Goal: Task Accomplishment & Management: Manage account settings

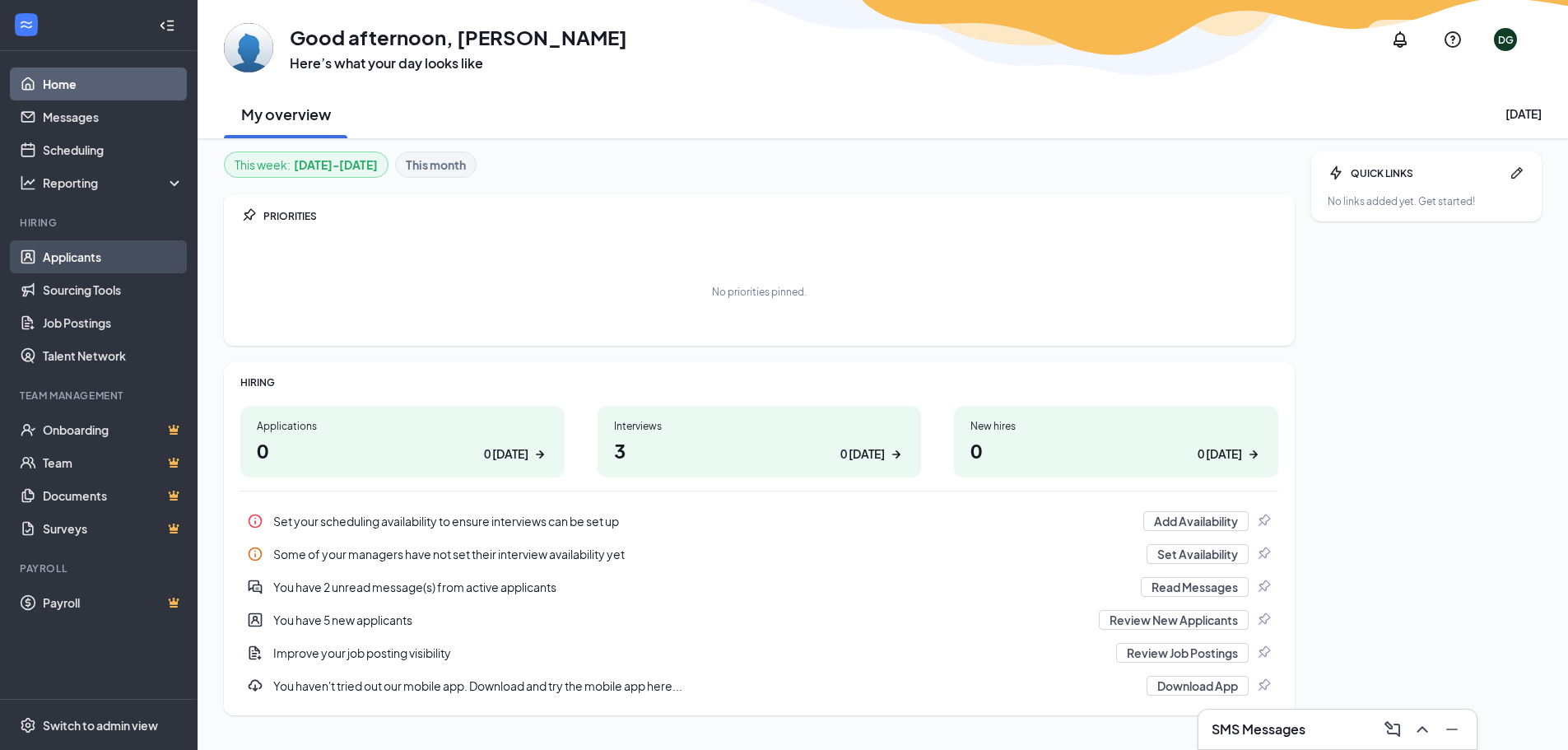
click at [65, 257] on link "Applicants" at bounding box center [114, 257] width 141 height 33
click at [98, 250] on link "Applicants" at bounding box center [114, 257] width 141 height 33
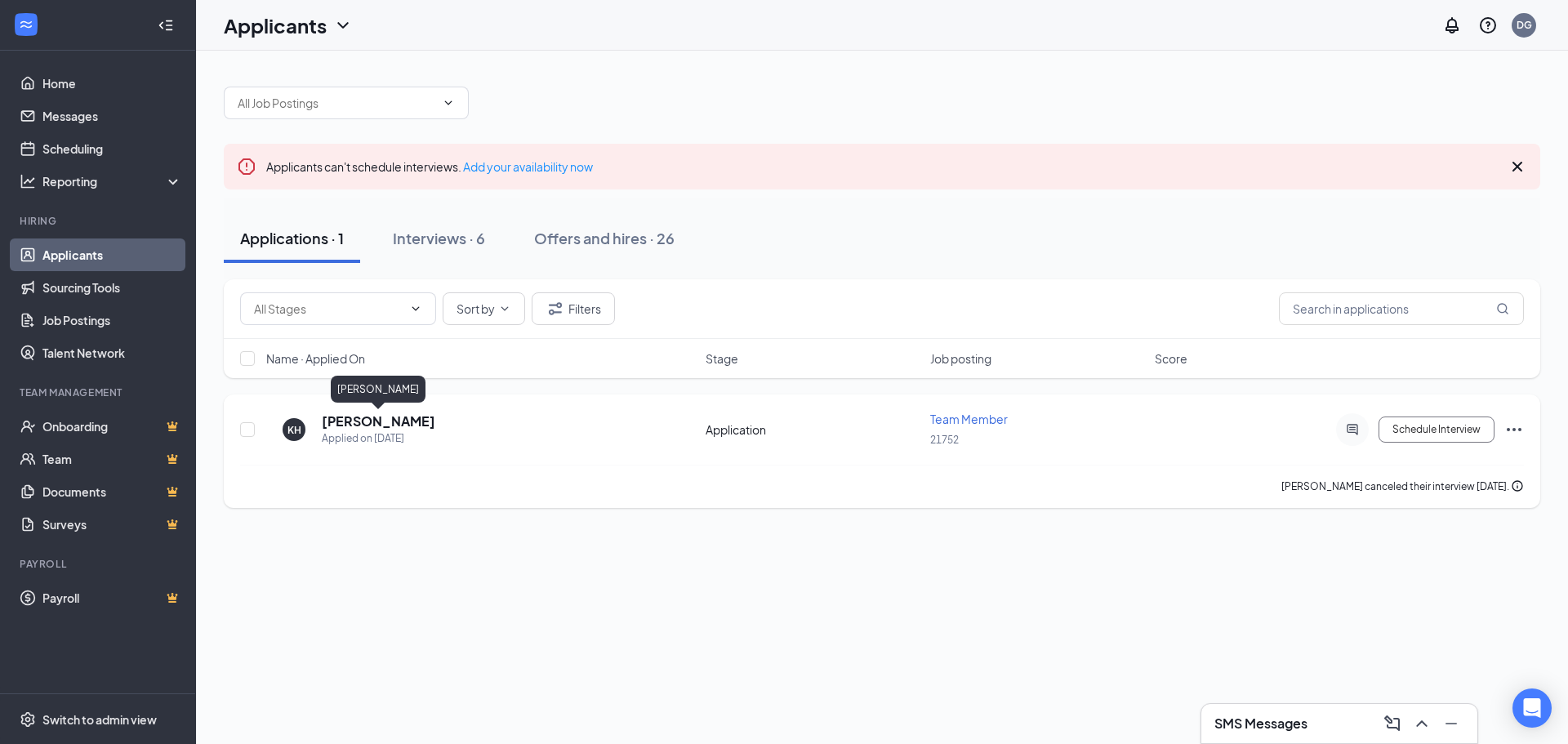
click at [422, 426] on h5 "[PERSON_NAME]" at bounding box center [378, 422] width 113 height 18
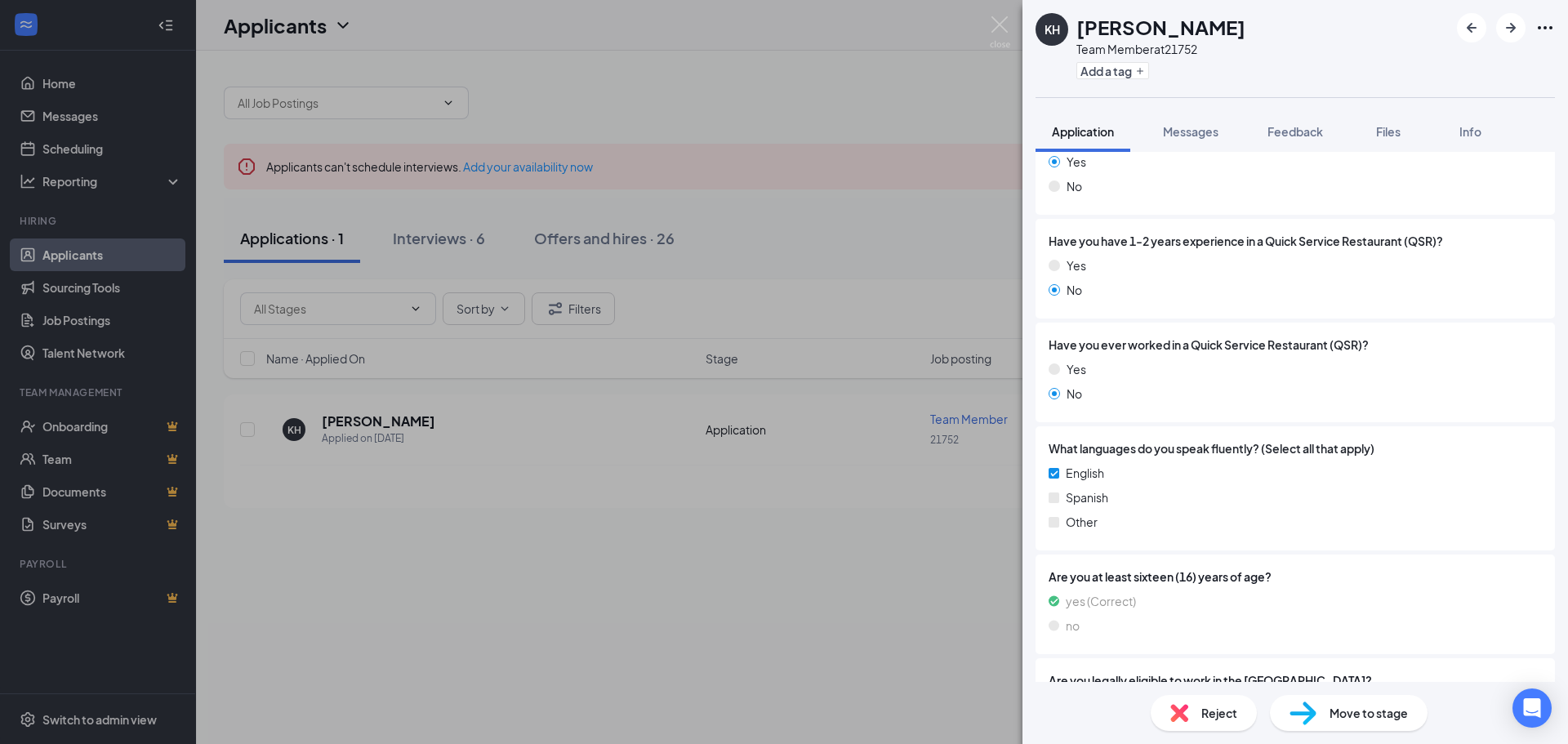
scroll to position [811, 0]
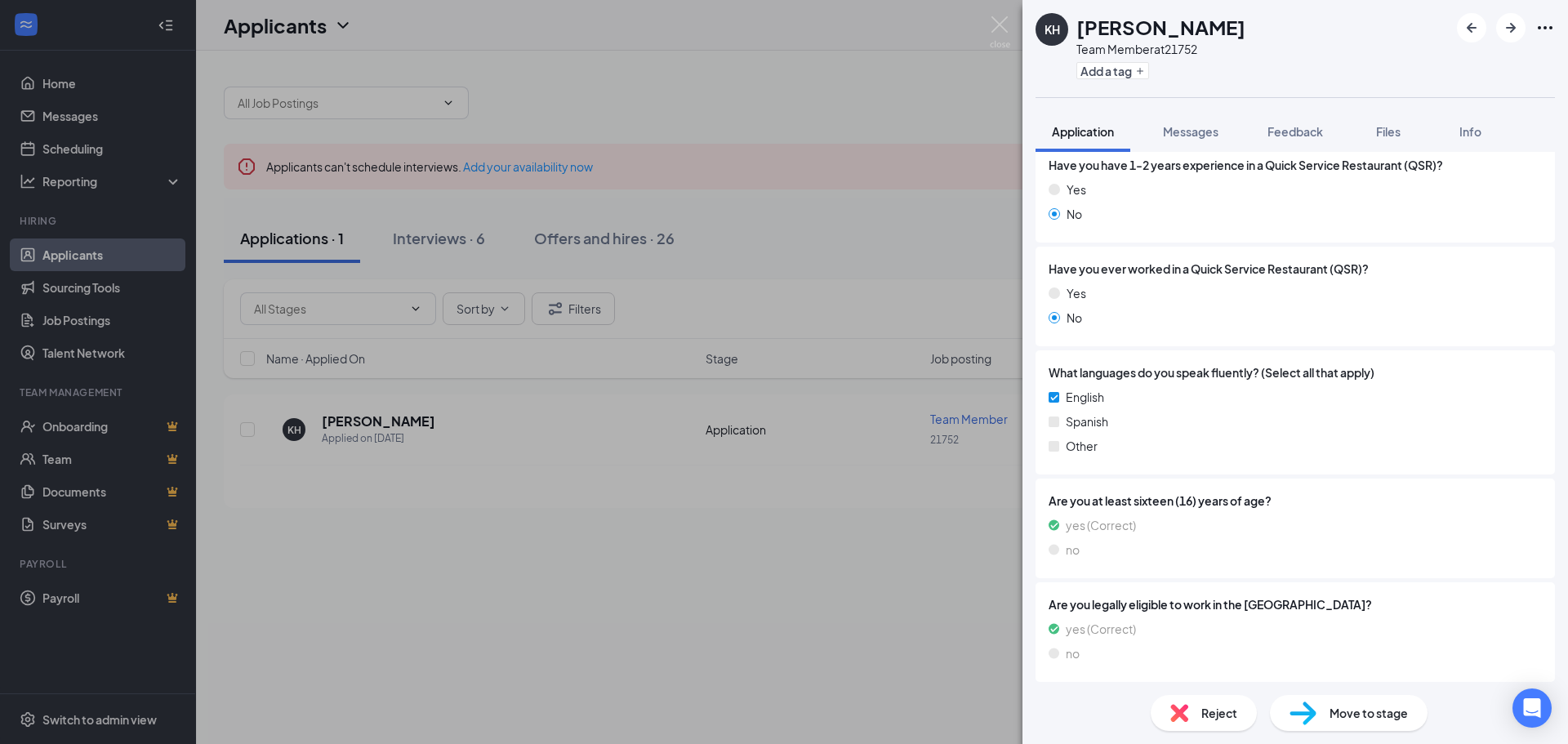
click at [852, 144] on div "KH [PERSON_NAME] Team Member at 21752 Add a tag Application Messages Feedback F…" at bounding box center [784, 372] width 1568 height 744
